Goal: Task Accomplishment & Management: Use online tool/utility

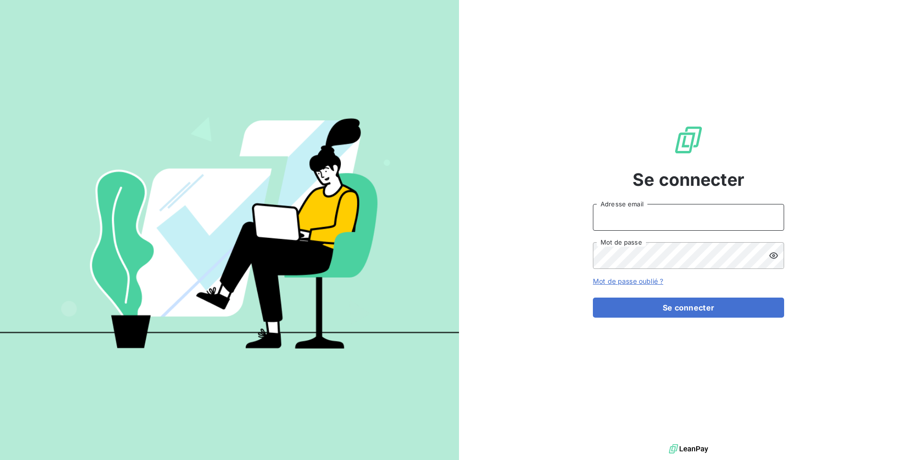
drag, startPoint x: 655, startPoint y: 220, endPoint x: 652, endPoint y: 228, distance: 8.5
click at [655, 220] on input "Adresse email" at bounding box center [688, 217] width 191 height 27
type input "admin@clicsystemes"
click at [593, 298] on button "Se connecter" at bounding box center [688, 308] width 191 height 20
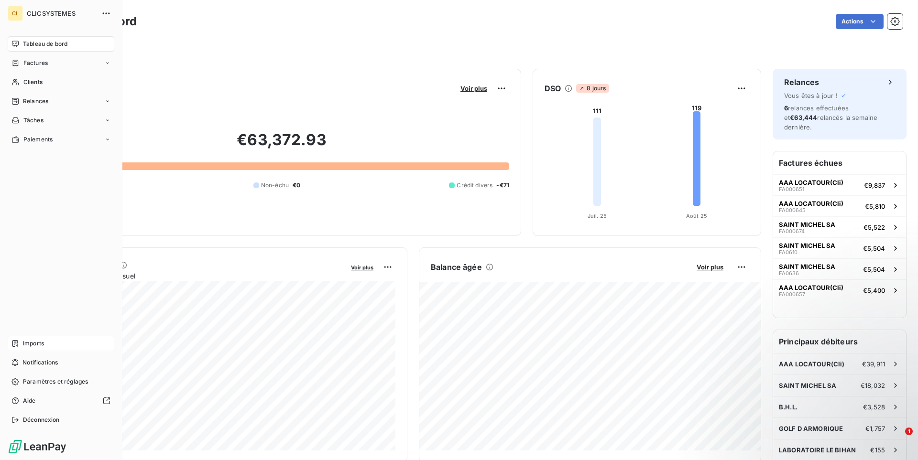
click at [46, 340] on div "Imports" at bounding box center [61, 343] width 107 height 15
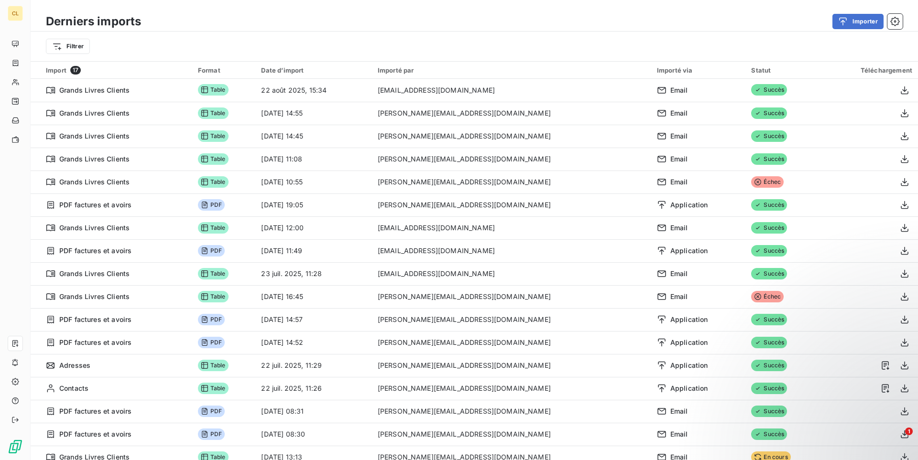
click at [351, 48] on div "Filtrer" at bounding box center [474, 46] width 856 height 18
